Goal: Task Accomplishment & Management: Use online tool/utility

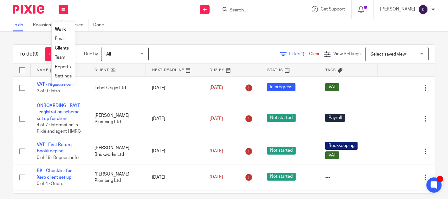
click at [55, 55] on link "Team" at bounding box center [60, 57] width 10 height 4
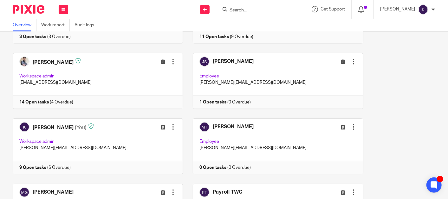
scroll to position [141, 0]
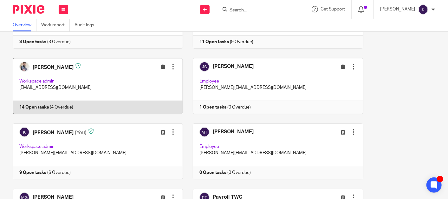
click at [102, 82] on link at bounding box center [93, 86] width 180 height 56
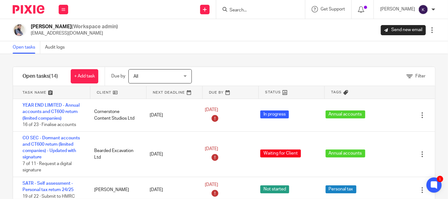
click at [165, 76] on span "All" at bounding box center [156, 75] width 46 height 13
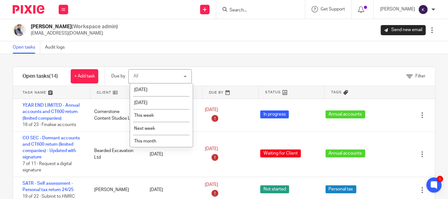
click at [247, 49] on div "Open tasks Audit logs" at bounding box center [224, 47] width 448 height 13
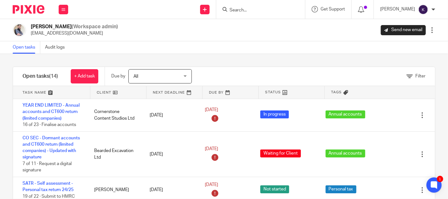
click at [139, 53] on div "Open tasks Audit logs" at bounding box center [224, 47] width 448 height 13
click at [41, 10] on img at bounding box center [29, 9] width 32 height 9
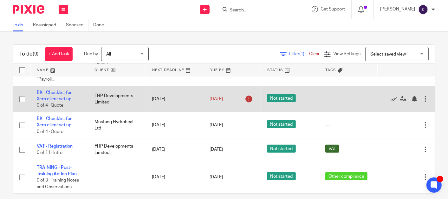
scroll to position [195, 0]
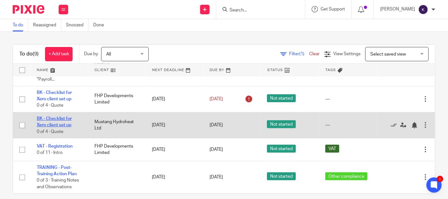
click at [64, 116] on link "BK - Checklist for Xero client set up" at bounding box center [54, 121] width 35 height 11
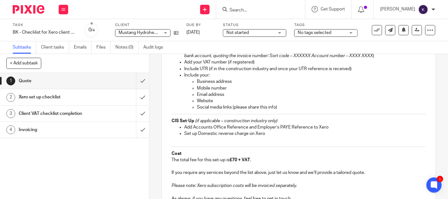
scroll to position [252, 0]
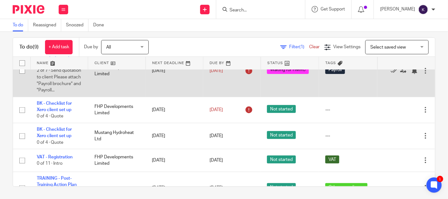
scroll to position [195, 0]
